Goal: Task Accomplishment & Management: Complete application form

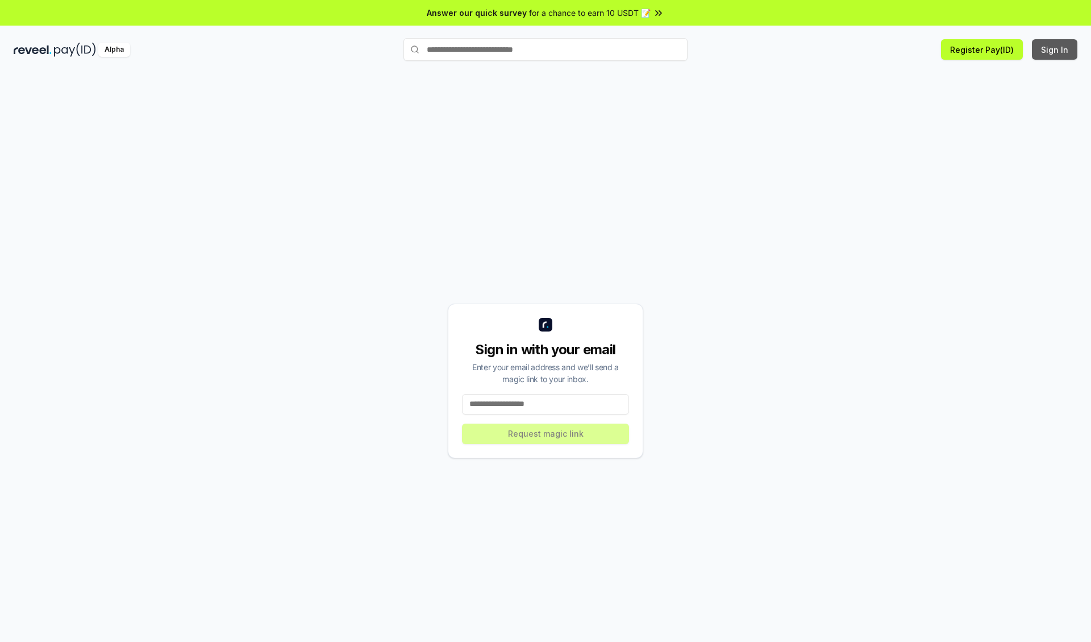
click at [1055, 49] on button "Sign In" at bounding box center [1054, 49] width 45 height 20
type input "**********"
click at [545, 433] on button "Request magic link" at bounding box center [545, 433] width 167 height 20
